Goal: Task Accomplishment & Management: Complete application form

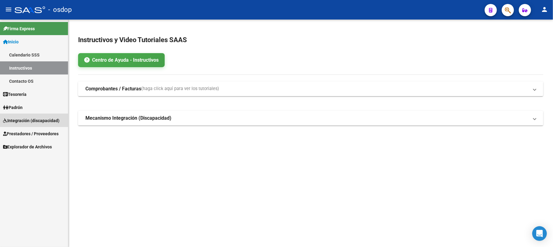
click at [41, 119] on span "Integración (discapacidad)" at bounding box center [31, 120] width 56 height 7
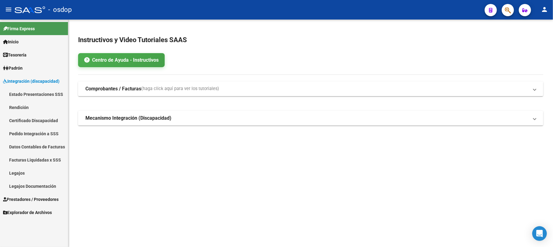
click at [17, 173] on link "Legajos" at bounding box center [34, 172] width 68 height 13
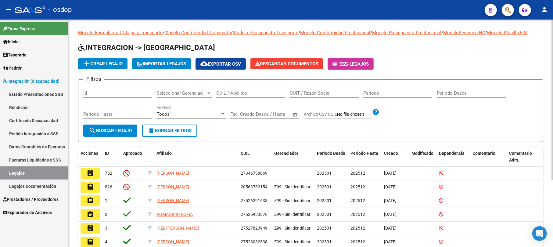
click at [110, 95] on input "Id" at bounding box center [117, 92] width 69 height 5
paste input "20486887967"
type input "20486887967"
drag, startPoint x: 124, startPoint y: 92, endPoint x: 26, endPoint y: 90, distance: 98.2
click at [39, 91] on mat-sidenav-container "Firma Express Inicio Calendario SSS Instructivos Contacto OS Tesorería Extracto…" at bounding box center [276, 133] width 553 height 227
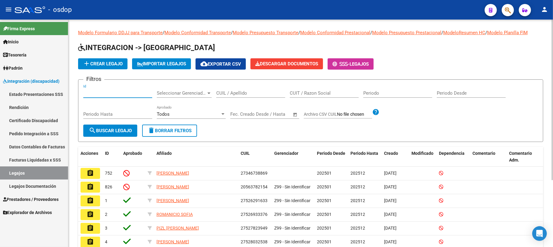
click at [229, 91] on input "CUIL / Apellido" at bounding box center [250, 92] width 69 height 5
paste input "20486887967"
type input "20486887967"
click at [93, 130] on mat-icon "search" at bounding box center [92, 130] width 7 height 7
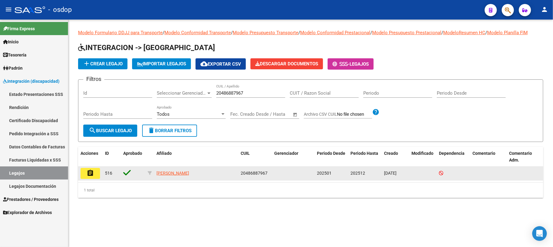
click at [89, 171] on mat-icon "assignment" at bounding box center [90, 172] width 7 height 7
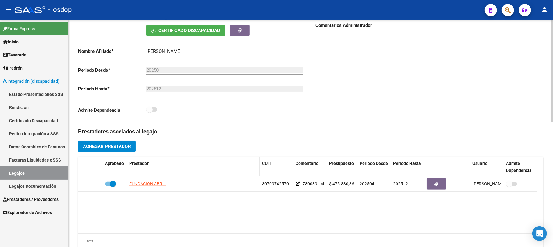
scroll to position [163, 0]
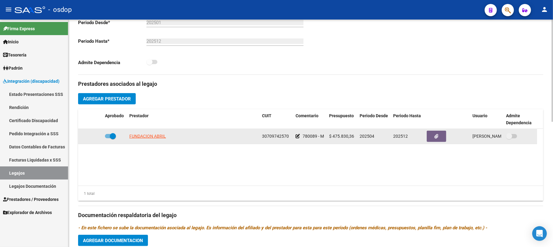
click at [141, 137] on span "FUNDACION ABRIL" at bounding box center [147, 136] width 37 height 5
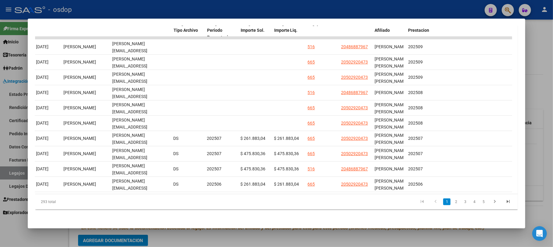
scroll to position [0, 698]
click at [452, 204] on link "2" at bounding box center [455, 201] width 7 height 7
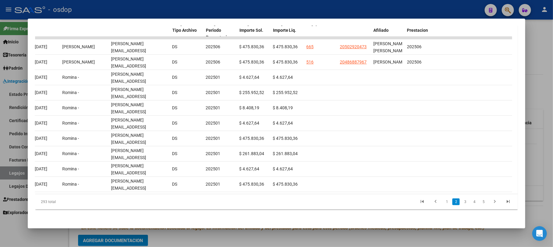
scroll to position [137, 0]
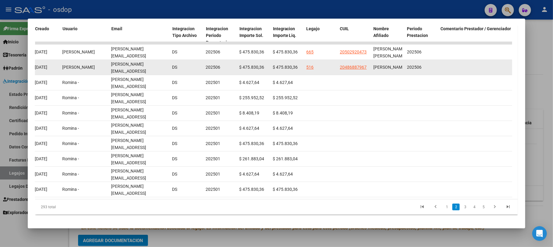
click at [392, 66] on div "[PERSON_NAME]" at bounding box center [388, 67] width 29 height 7
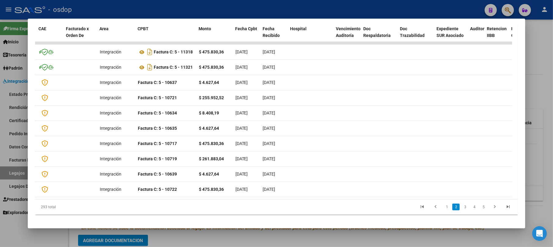
scroll to position [0, 0]
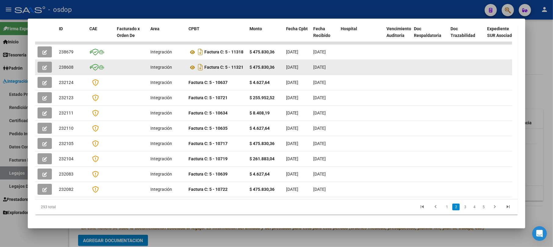
click at [44, 66] on icon "button" at bounding box center [44, 67] width 5 height 5
click at [46, 68] on icon "button" at bounding box center [44, 67] width 5 height 5
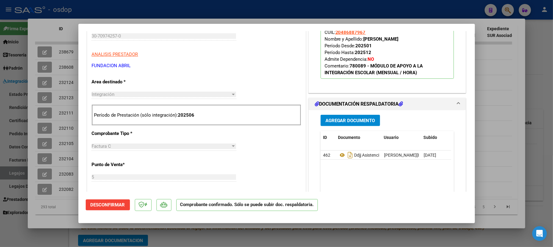
scroll to position [203, 0]
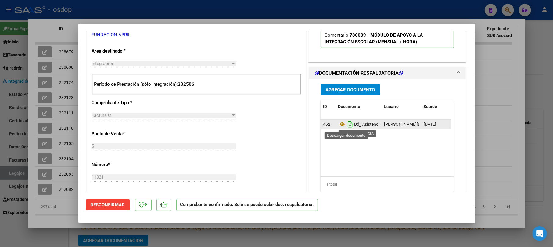
click at [346, 123] on icon "Descargar documento" at bounding box center [350, 124] width 8 height 10
type input "$ 0,00"
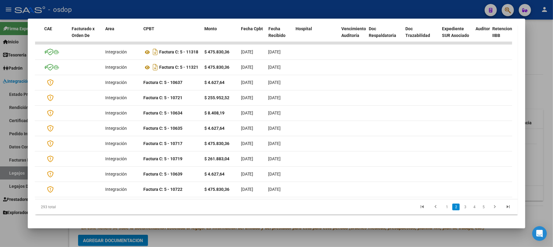
scroll to position [0, 0]
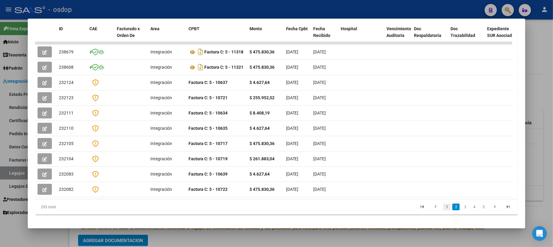
click at [443, 203] on link "1" at bounding box center [446, 206] width 7 height 7
